Goal: Task Accomplishment & Management: Manage account settings

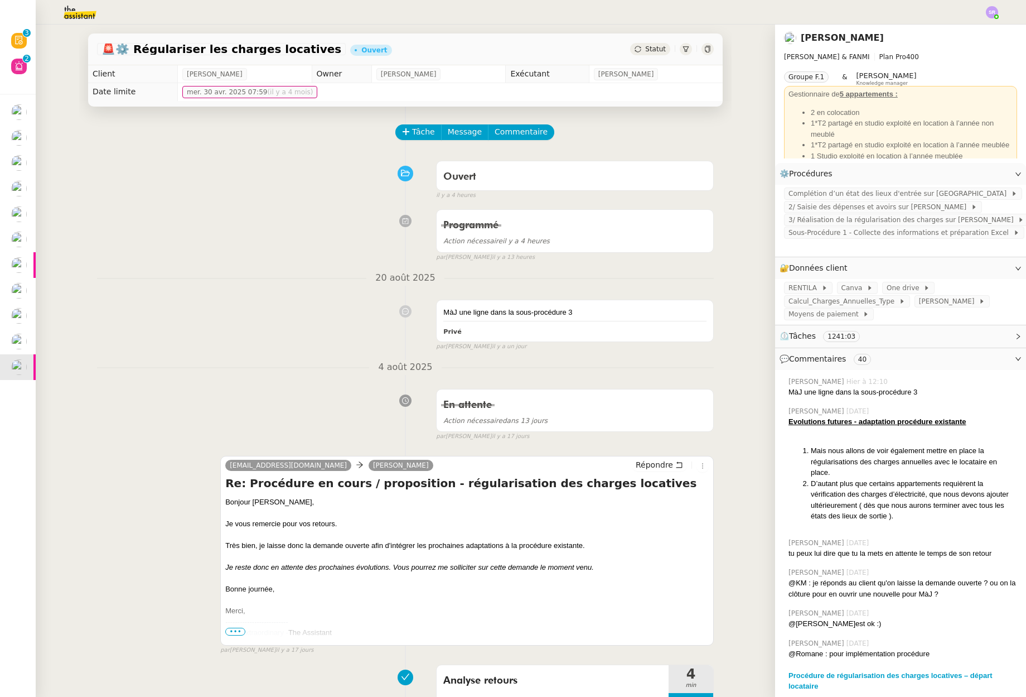
click at [263, 375] on div "[DATE] En attente Action nécessaire dans 13 jours false par [PERSON_NAME] [DATE…" at bounding box center [405, 400] width 617 height 81
click at [206, 371] on nz-divider "4 août 2025" at bounding box center [405, 367] width 617 height 15
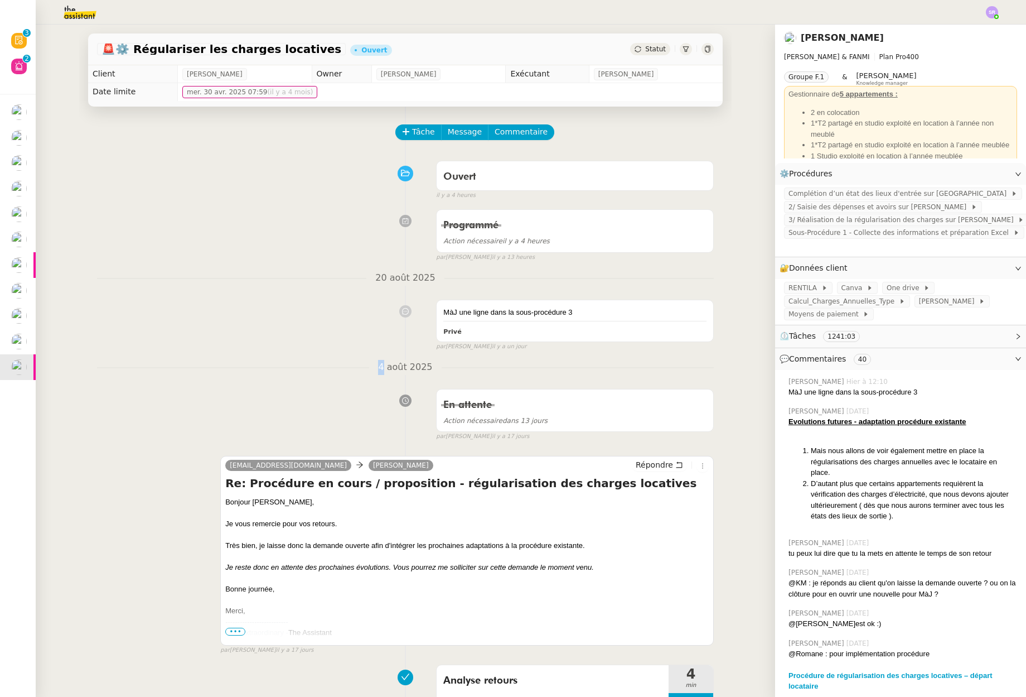
click at [206, 371] on nz-divider "4 août 2025" at bounding box center [405, 367] width 617 height 15
click at [385, 479] on h4 "Re: Procédure en cours / proposition - régularisation des charges locatives" at bounding box center [467, 483] width 484 height 16
click at [386, 479] on h4 "Re: Procédure en cours / proposition - régularisation des charges locatives" at bounding box center [467, 483] width 484 height 16
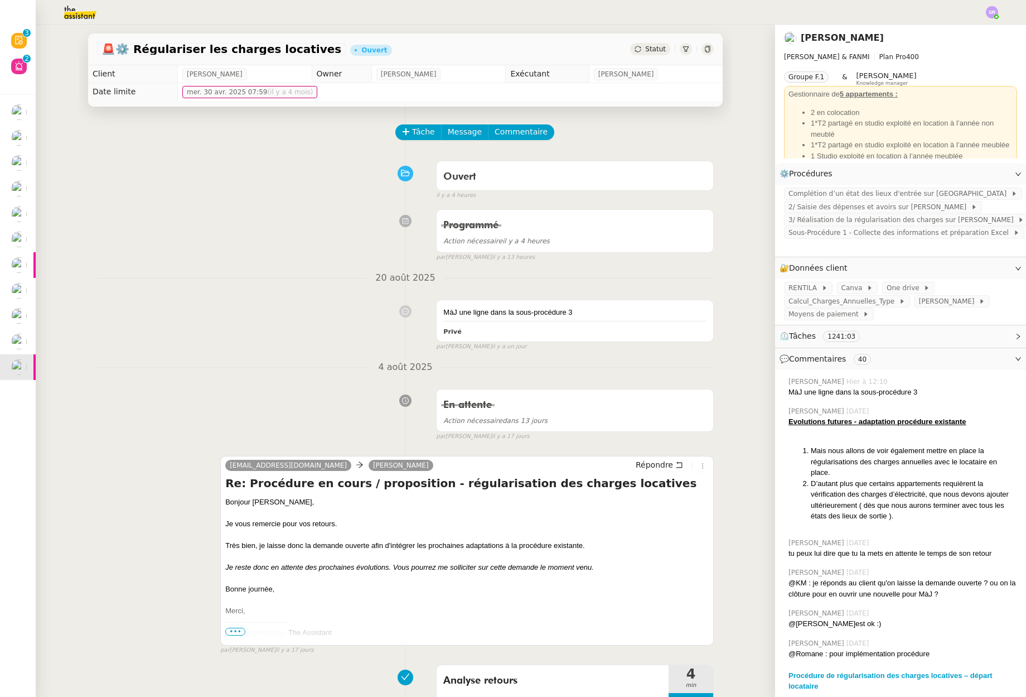
click at [399, 454] on div "[EMAIL_ADDRESS][DOMAIN_NAME] [PERSON_NAME] Répondre Re: Procédure en cours / pr…" at bounding box center [405, 550] width 617 height 209
click at [392, 451] on div "[EMAIL_ADDRESS][DOMAIN_NAME] [PERSON_NAME] Répondre Re: Procédure en cours / pr…" at bounding box center [405, 550] width 617 height 209
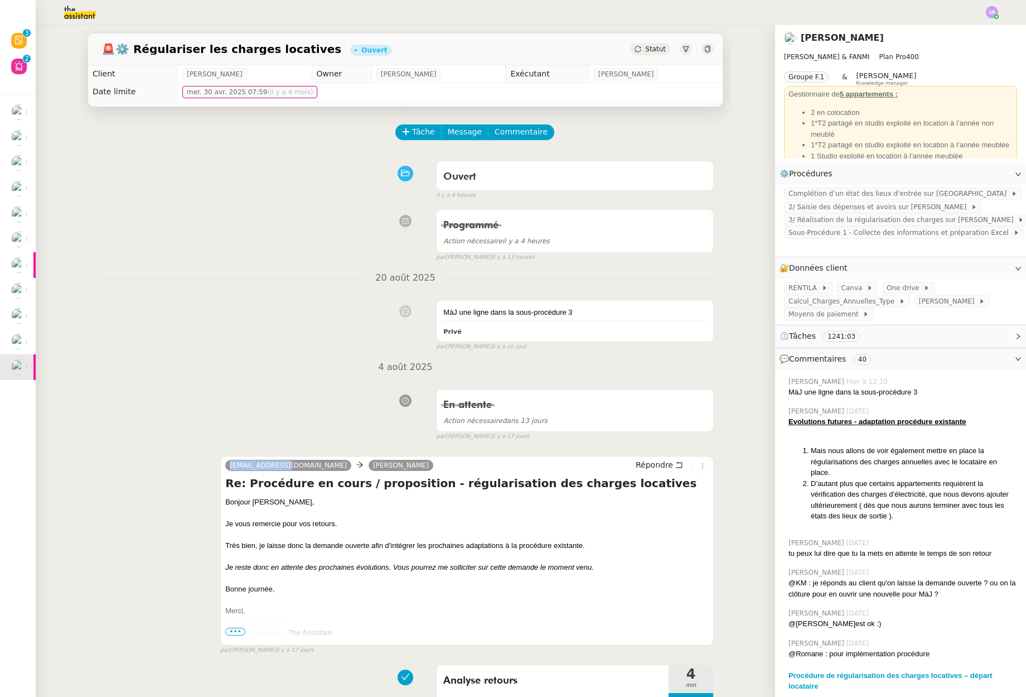
click at [392, 451] on div "[EMAIL_ADDRESS][DOMAIN_NAME] [PERSON_NAME] Répondre Re: Procédure en cours / pr…" at bounding box center [405, 550] width 617 height 209
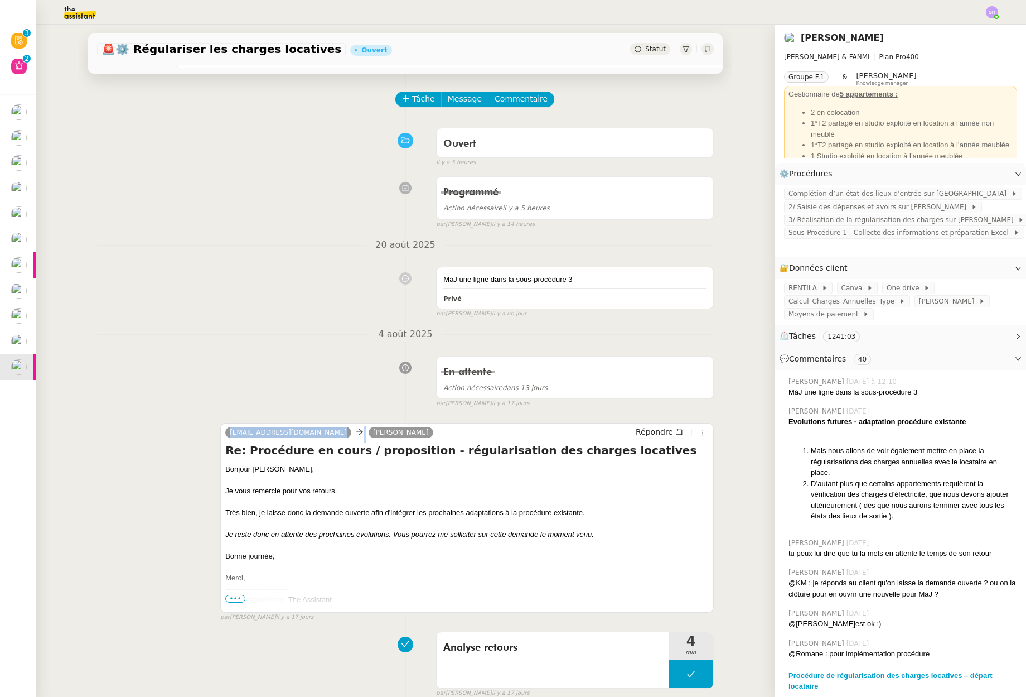
scroll to position [63, 0]
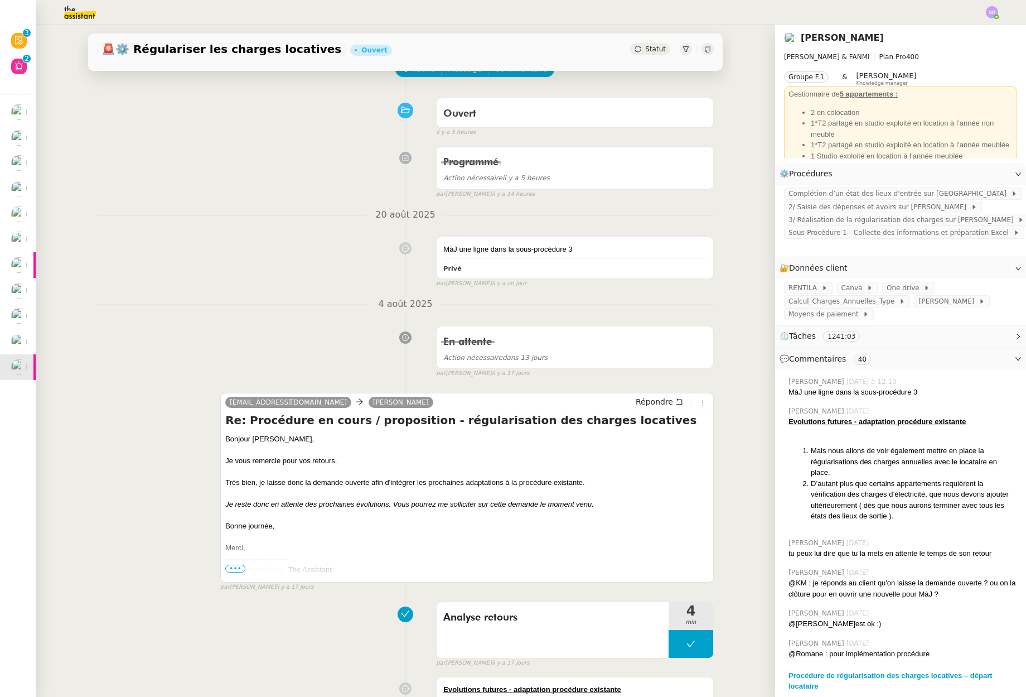
click at [344, 351] on div "En attente Action nécessaire dans 13 jours false par [PERSON_NAME] [DATE]" at bounding box center [405, 349] width 617 height 57
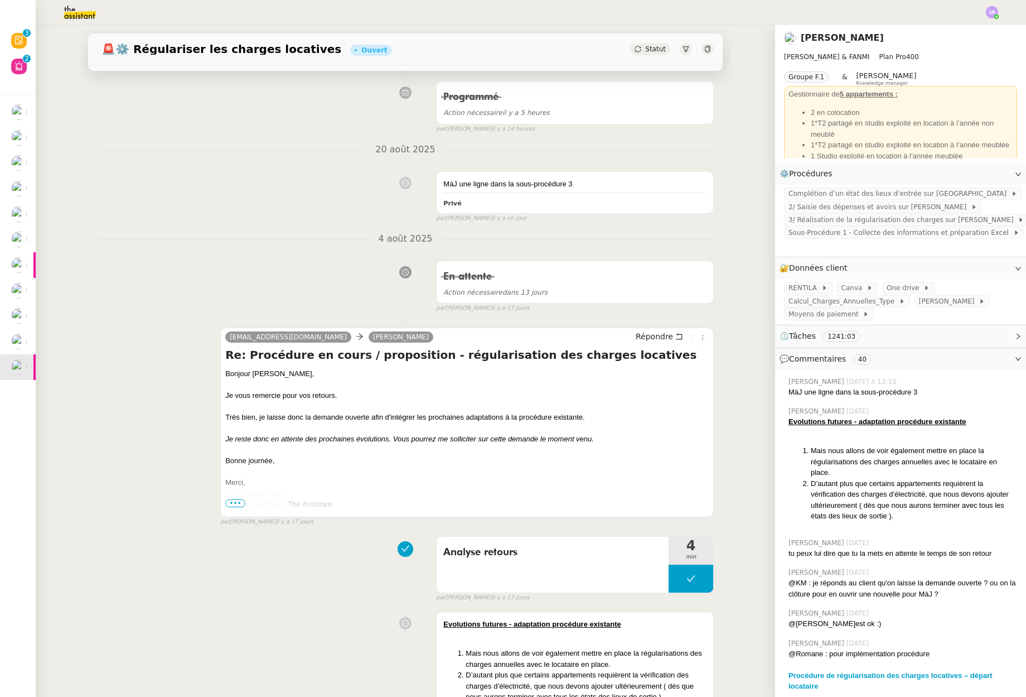
scroll to position [0, 0]
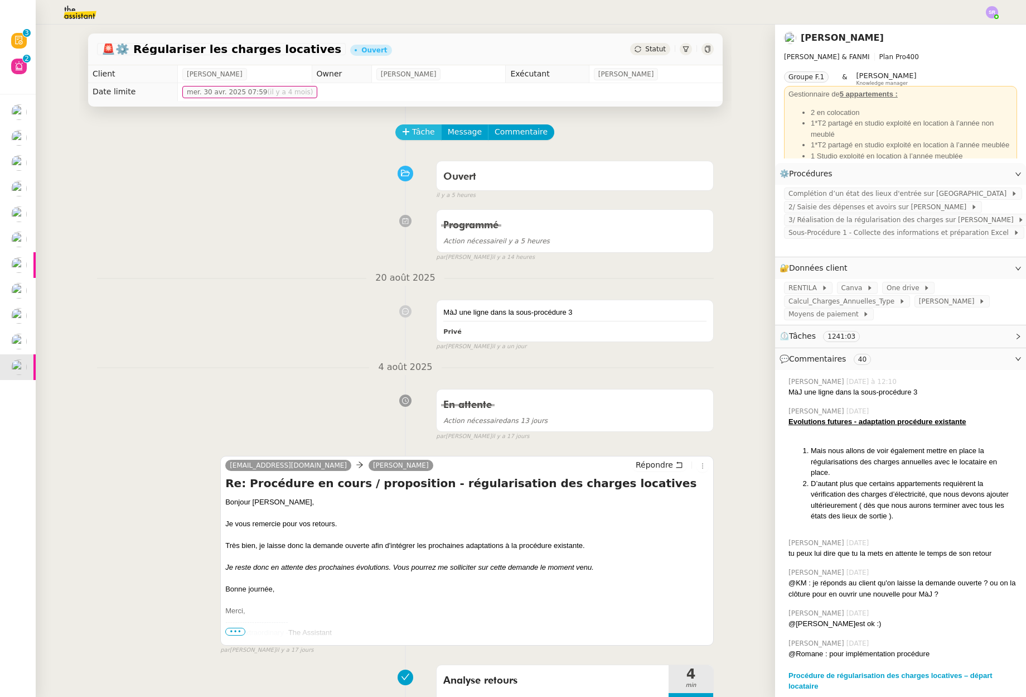
click at [421, 129] on span "Tâche" at bounding box center [423, 132] width 23 height 13
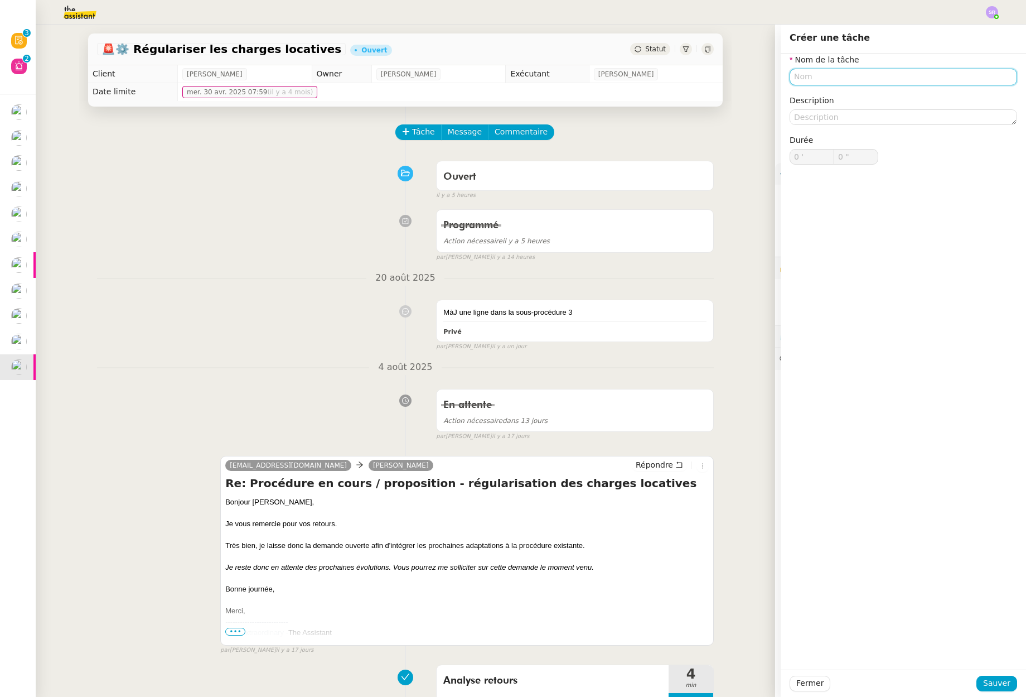
click at [819, 77] on input "text" at bounding box center [904, 77] width 228 height 16
click at [826, 125] on div "📝 Mise à jour procédure" at bounding box center [897, 129] width 214 height 10
click at [826, 76] on input "Mise à jour procédure 3" at bounding box center [904, 77] width 228 height 16
click at [918, 100] on div "Mise à jour sous procédure 3" at bounding box center [895, 98] width 219 height 10
type input "Mise à jour sous procédure 3"
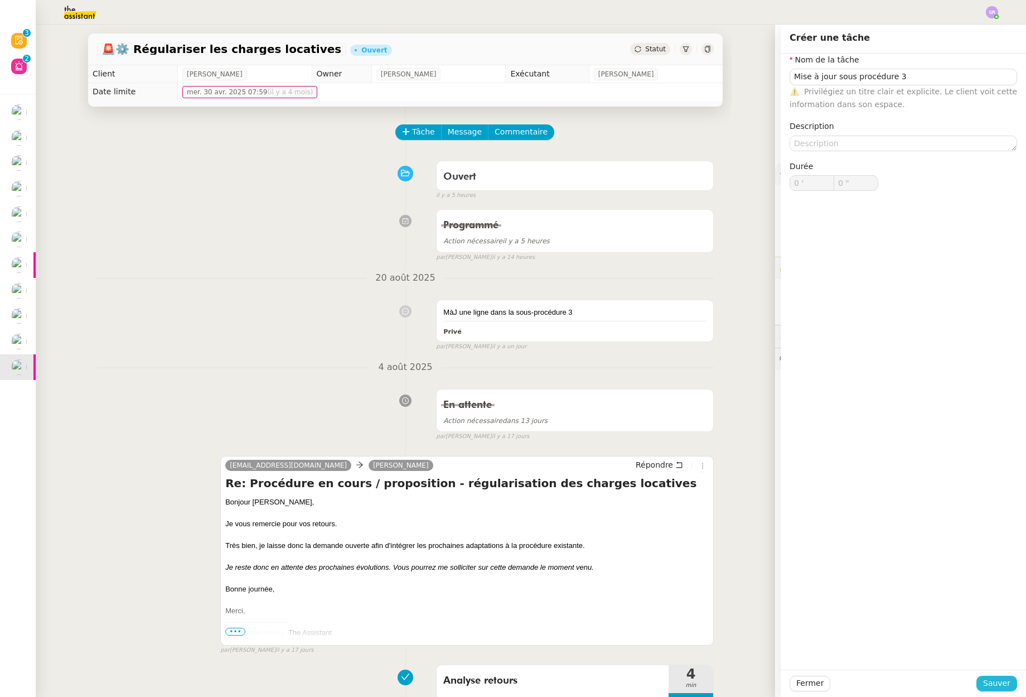
click at [994, 679] on span "Sauver" at bounding box center [996, 683] width 27 height 13
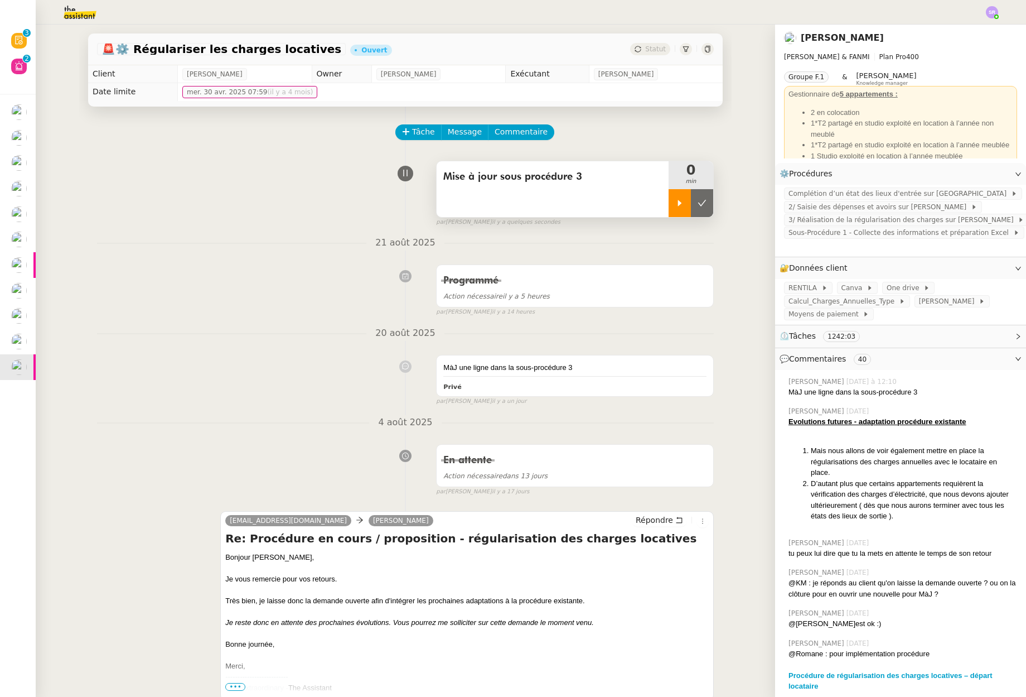
click at [676, 200] on icon at bounding box center [680, 203] width 9 height 9
click at [516, 130] on span "Commentaire" at bounding box center [521, 132] width 53 height 13
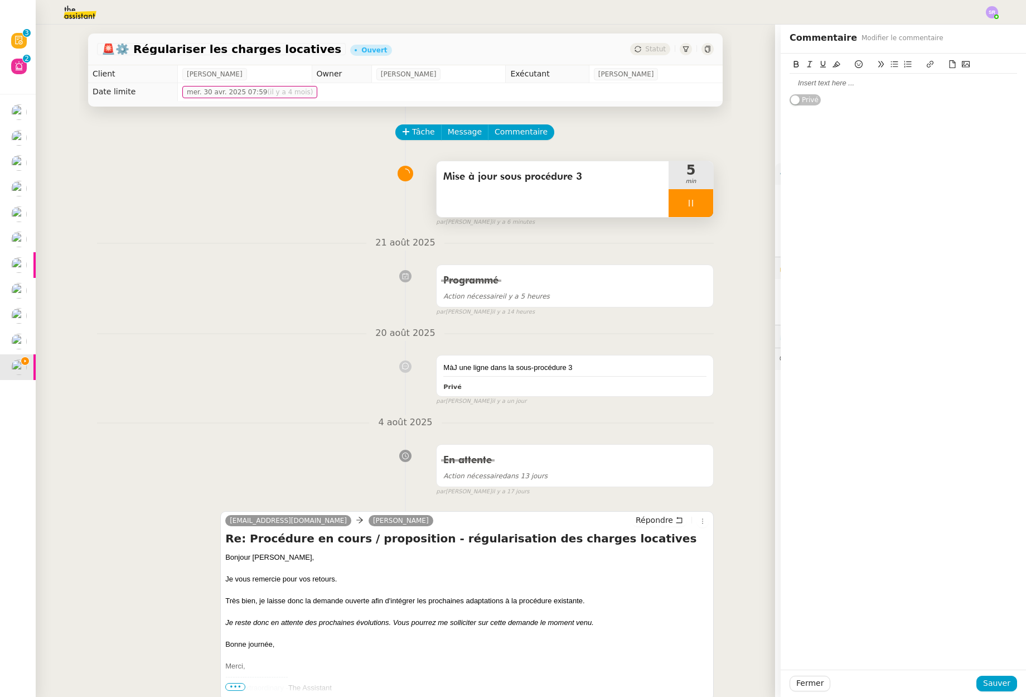
click at [837, 86] on div at bounding box center [904, 83] width 228 height 10
click at [990, 687] on span "Sauver" at bounding box center [996, 683] width 27 height 13
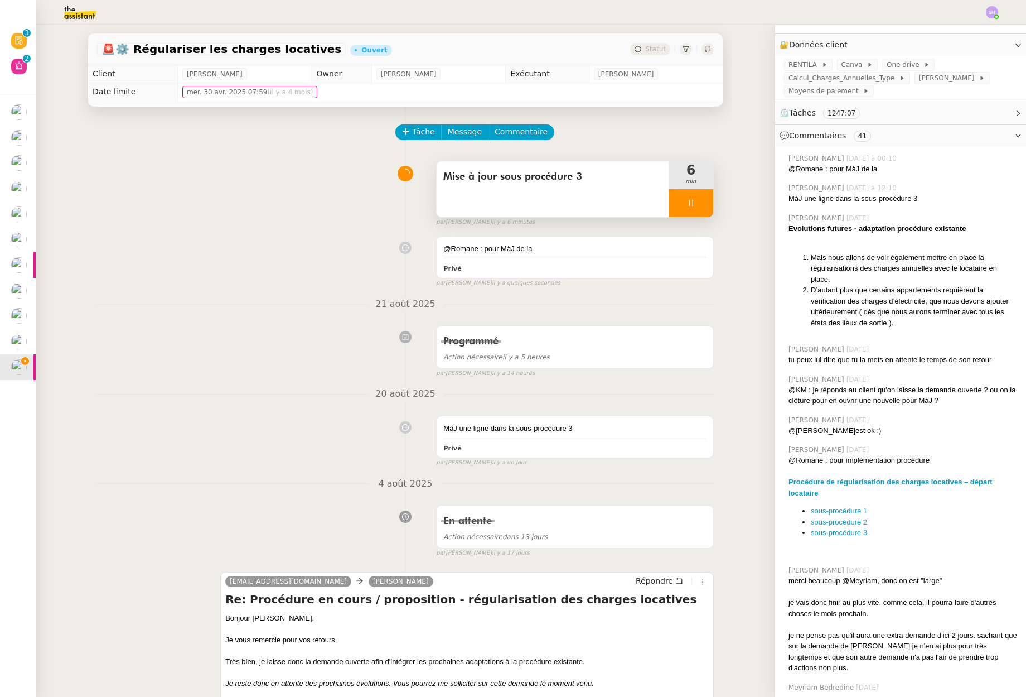
scroll to position [230, 0]
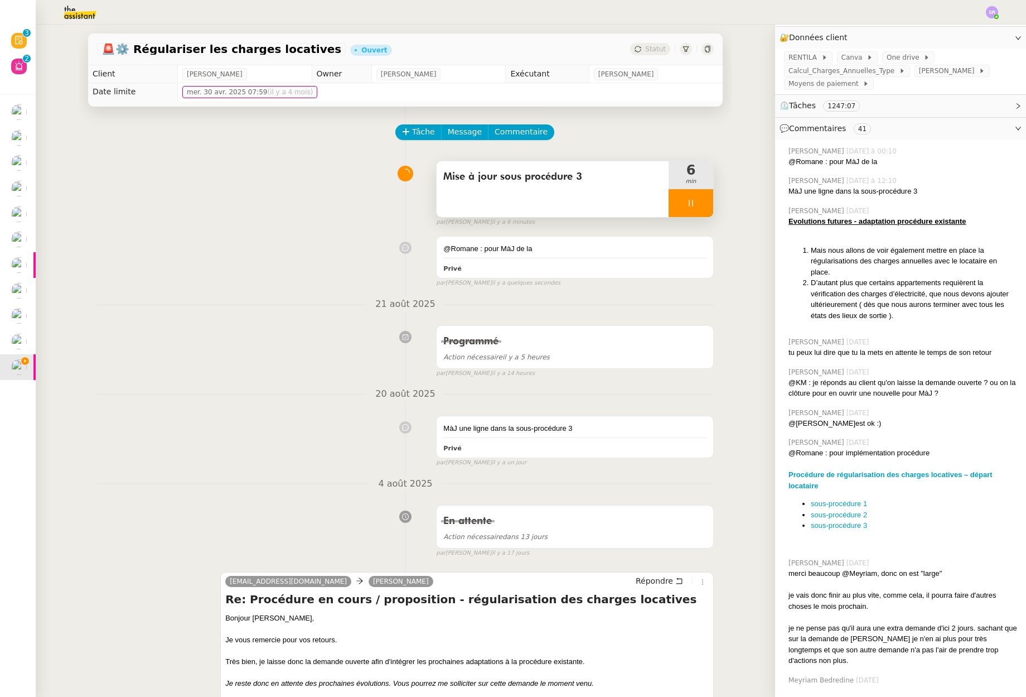
click at [871, 527] on li "sous-procédure 3" at bounding box center [914, 525] width 206 height 11
drag, startPoint x: 860, startPoint y: 524, endPoint x: 797, endPoint y: 523, distance: 62.5
click at [811, 525] on li "sous-procédure 3" at bounding box center [914, 525] width 206 height 11
copy link "sous-procédure 3"
click at [573, 254] on div "@Romane : pour MàJ de la Privé" at bounding box center [575, 257] width 277 height 41
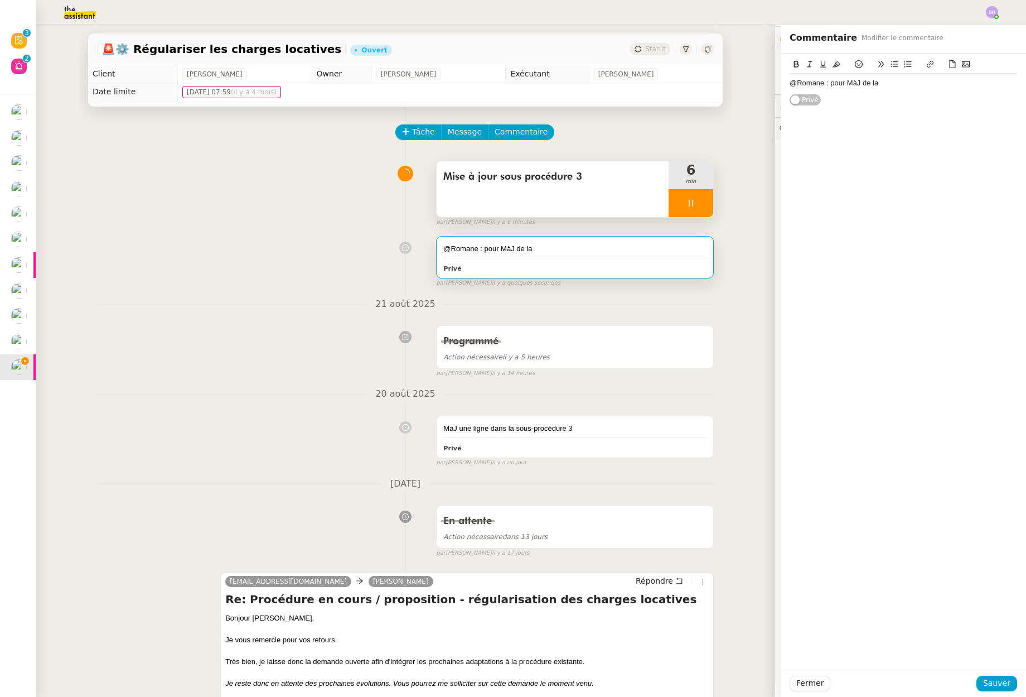
click at [924, 77] on div "@Romane : pour MàJ de la" at bounding box center [904, 83] width 228 height 19
click at [925, 82] on div "@Romane : pour MàJ de la" at bounding box center [904, 83] width 228 height 10
paste div
click at [801, 83] on li "@Romane : pour MàJ de la sous-procédure 3" at bounding box center [909, 83] width 217 height 10
click at [891, 62] on icon at bounding box center [895, 64] width 8 height 8
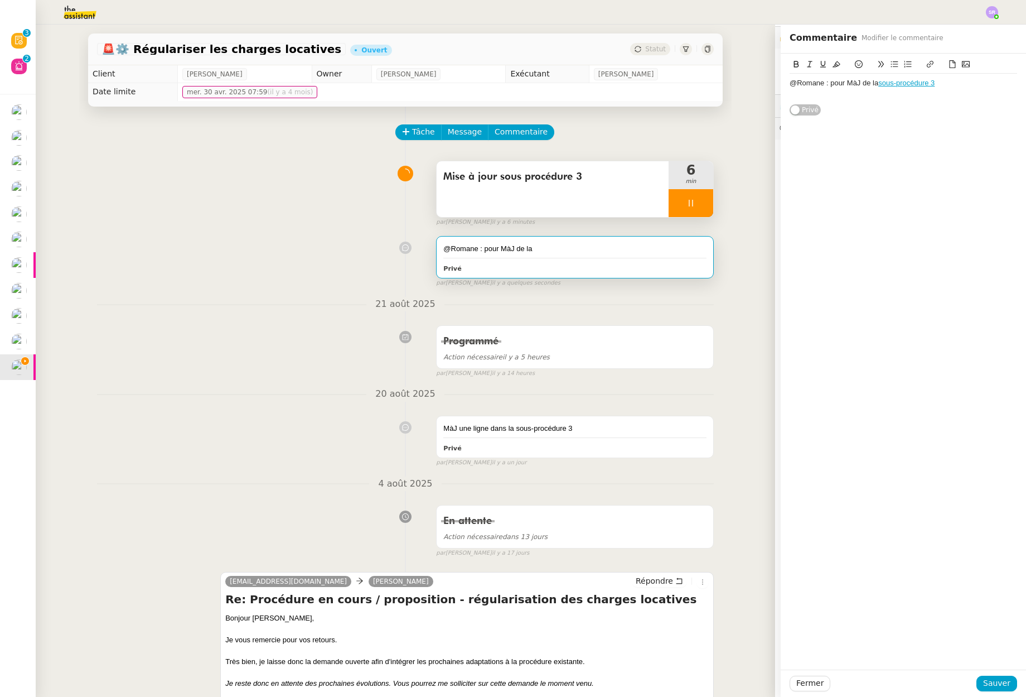
click at [843, 84] on div "@Romane : pour MàJ de la sous-procédure 3" at bounding box center [904, 83] width 228 height 10
click at [840, 84] on div "@Romane : pour MàJ de la sous-procédure 3" at bounding box center [904, 83] width 228 height 10
click at [961, 84] on div "@Romane : pour mini MàJ de la sous-procédure 3" at bounding box center [904, 83] width 228 height 10
click at [811, 99] on div "@Romane : pour mini MàJ de la sous-procédure 3" at bounding box center [904, 89] width 228 height 30
click at [994, 678] on span "Sauver" at bounding box center [996, 683] width 27 height 13
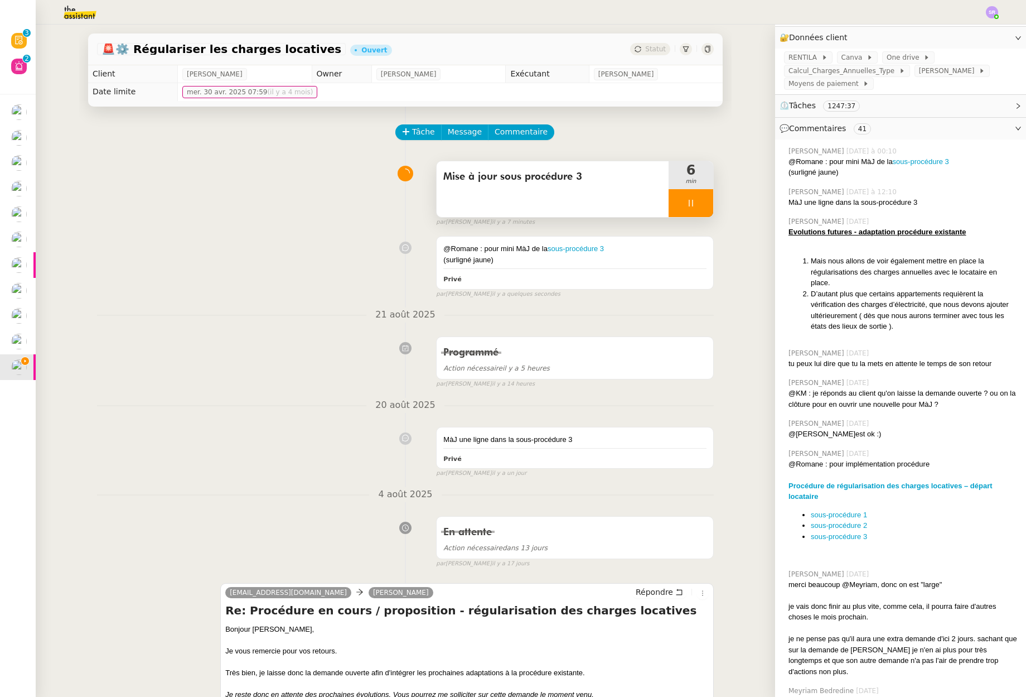
click at [687, 202] on icon at bounding box center [691, 203] width 9 height 9
click at [698, 201] on icon at bounding box center [702, 203] width 9 height 9
click at [577, 251] on link "sous-procédure 3" at bounding box center [576, 248] width 56 height 8
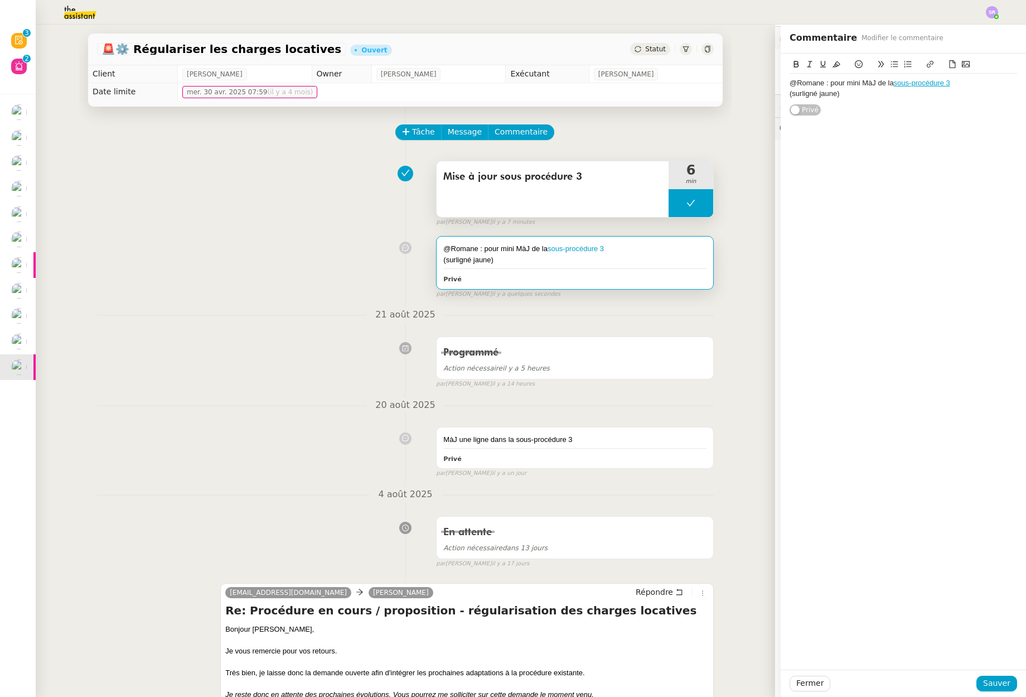
click at [669, 204] on button at bounding box center [691, 203] width 45 height 28
click at [678, 204] on icon at bounding box center [680, 203] width 4 height 6
click at [960, 84] on div "@Romane : pour mini MàJ de la sous-procédure 3" at bounding box center [904, 83] width 228 height 10
click at [970, 86] on div "@Romane : pour mini MàJ de la sous-procédure 3" at bounding box center [904, 83] width 228 height 10
click at [1002, 684] on span "Sauver" at bounding box center [996, 683] width 27 height 13
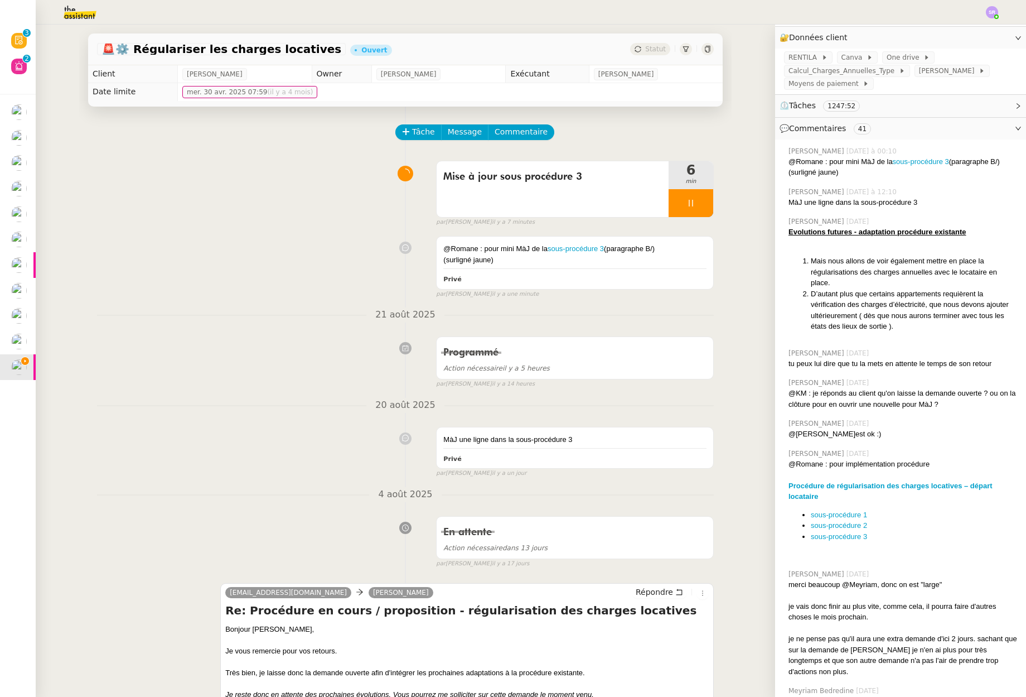
click at [673, 203] on div at bounding box center [691, 203] width 45 height 28
click at [698, 203] on icon at bounding box center [702, 203] width 9 height 9
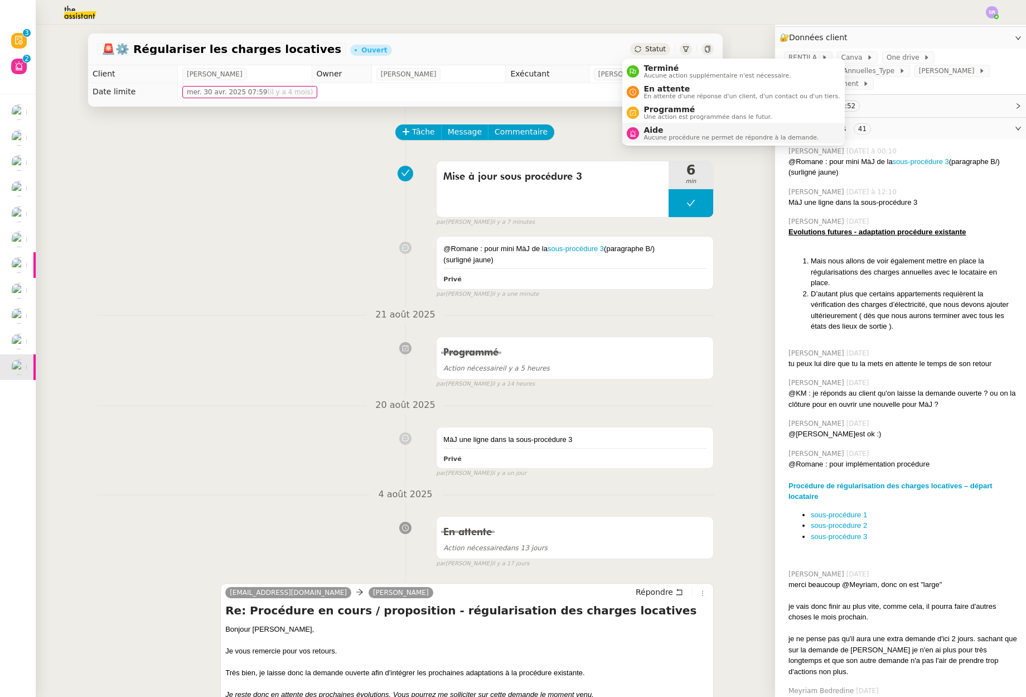
click at [654, 129] on span "Aide" at bounding box center [731, 130] width 175 height 9
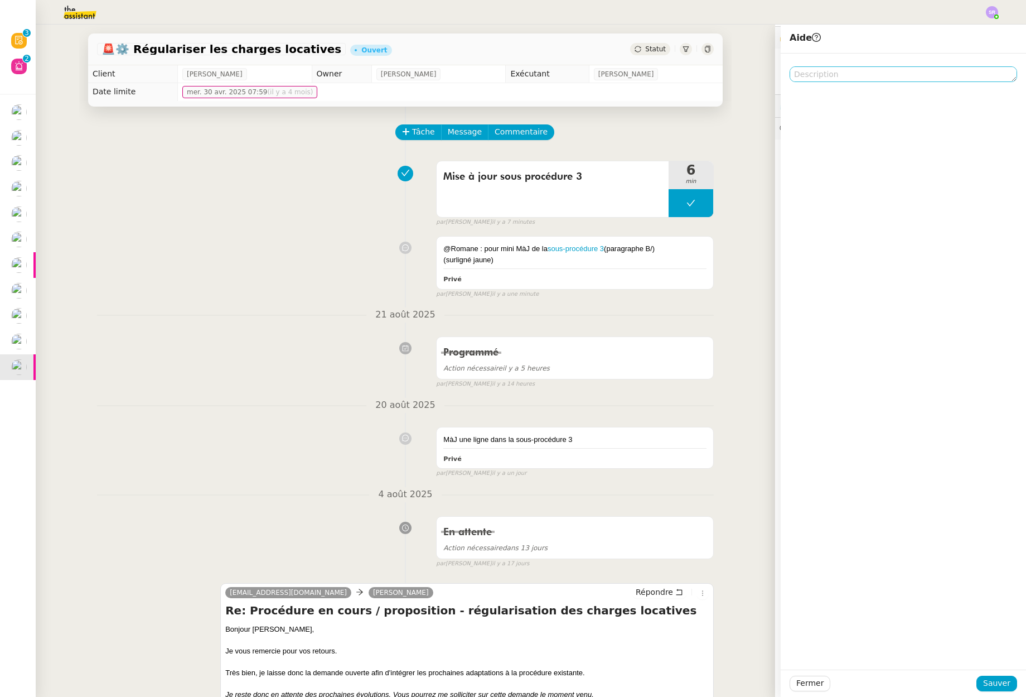
drag, startPoint x: 822, startPoint y: 83, endPoint x: 832, endPoint y: 78, distance: 11.2
click at [822, 83] on div at bounding box center [903, 362] width 245 height 616
click at [832, 78] on textarea at bounding box center [904, 74] width 228 height 16
type textarea "@Romane : pour MàJ procédure"
click at [988, 687] on span "Sauver" at bounding box center [996, 683] width 27 height 13
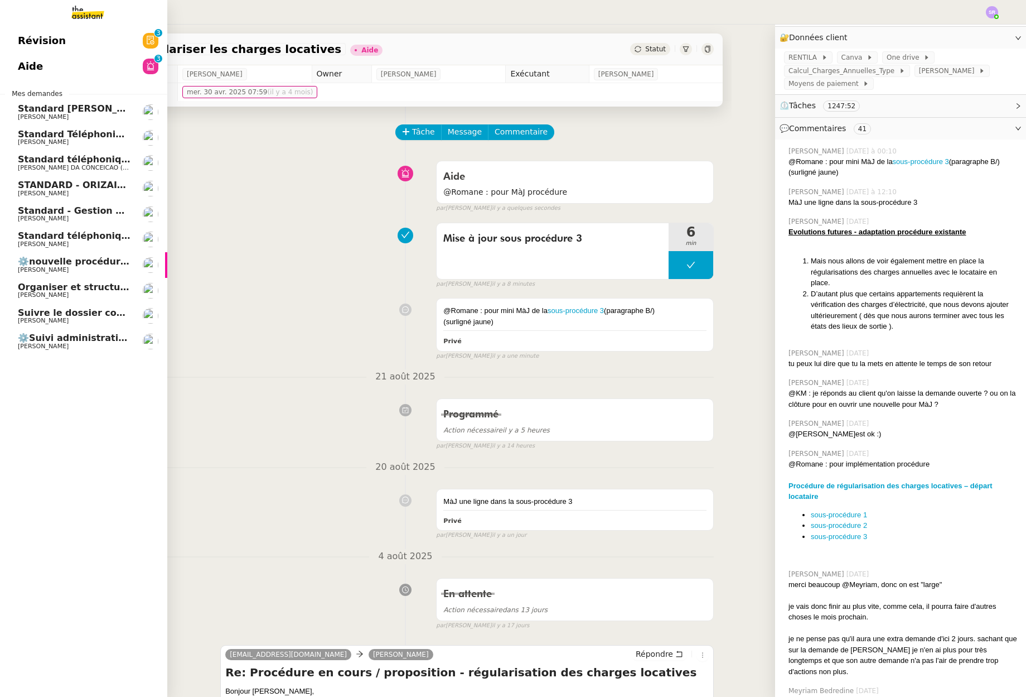
click at [82, 268] on span "[PERSON_NAME]" at bounding box center [74, 270] width 113 height 7
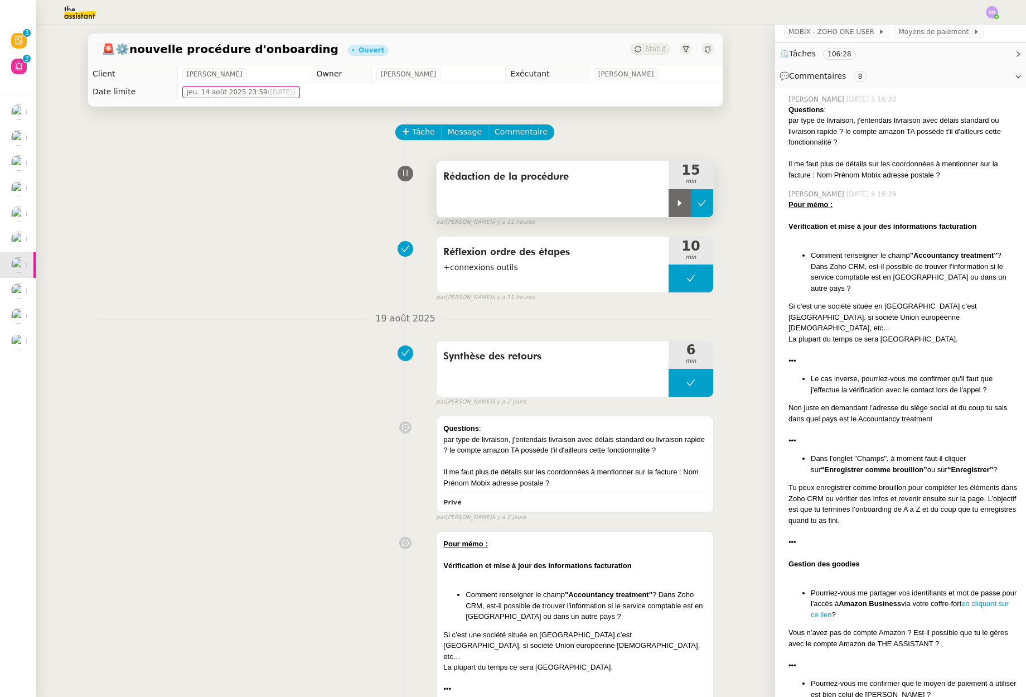
click at [698, 201] on icon at bounding box center [702, 203] width 9 height 9
click at [209, 220] on div "Rédaction de la procédure 15 min false par [PERSON_NAME] il y a 11 heures" at bounding box center [405, 191] width 617 height 71
click at [994, 11] on img at bounding box center [992, 12] width 12 height 12
click at [962, 28] on span "Suivi" at bounding box center [952, 31] width 19 height 9
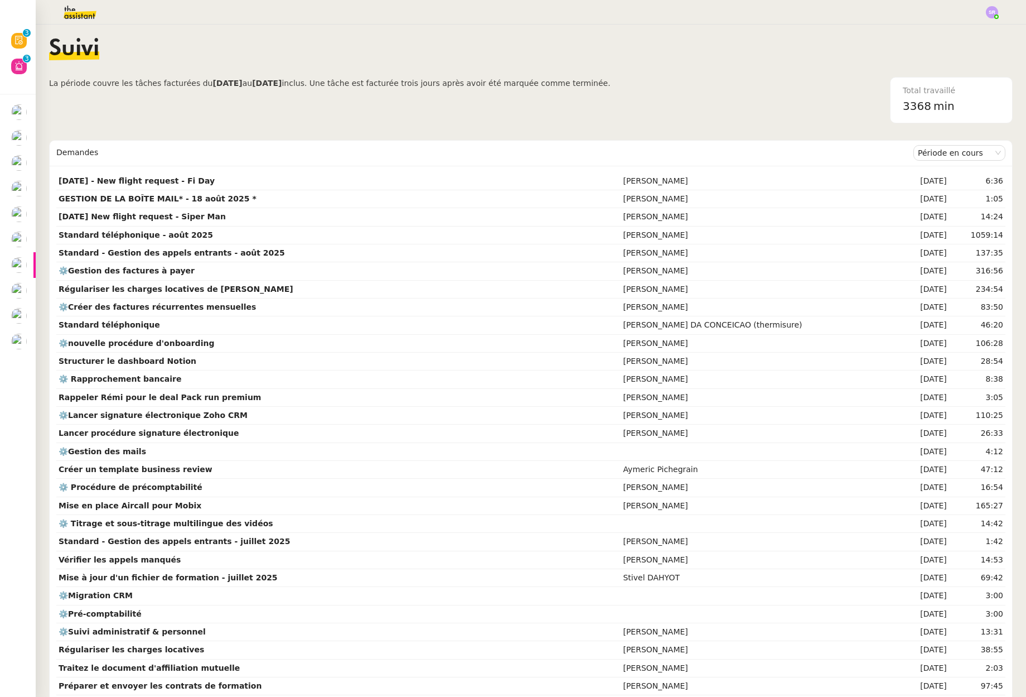
scroll to position [7, 0]
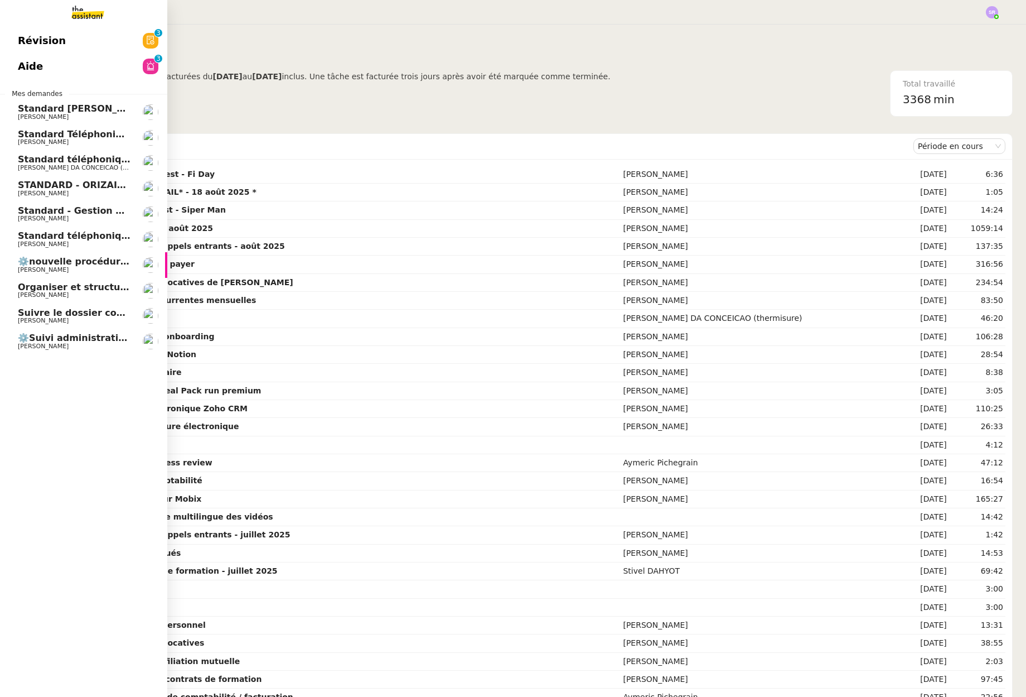
click at [20, 264] on span "⚙️nouvelle procédure d'onboarding" at bounding box center [107, 261] width 179 height 11
